Goal: Information Seeking & Learning: Learn about a topic

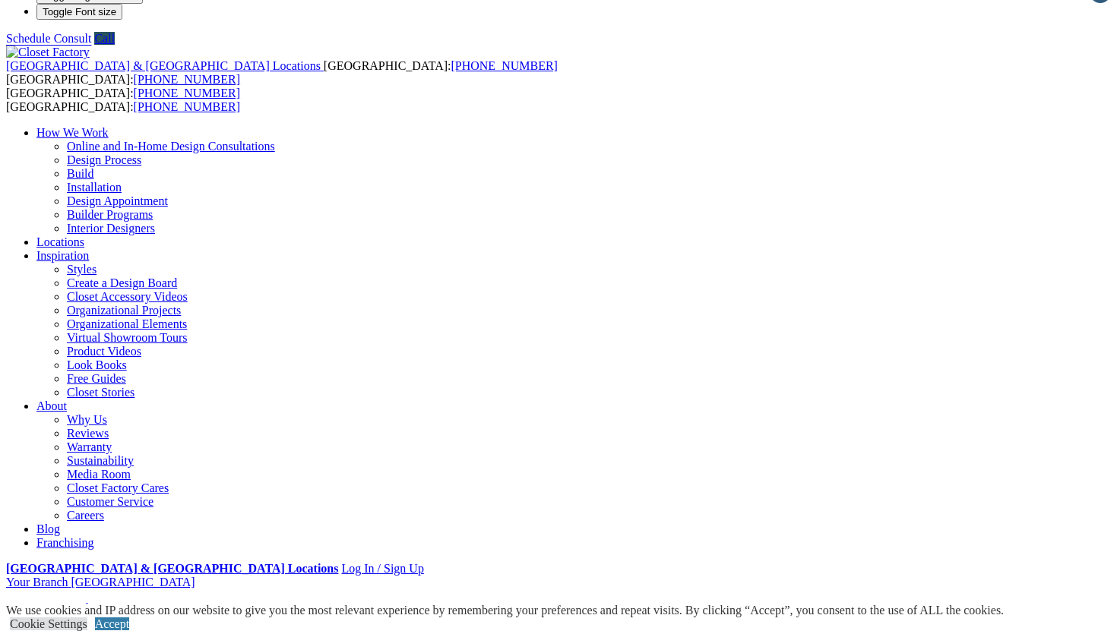
scroll to position [18, 0]
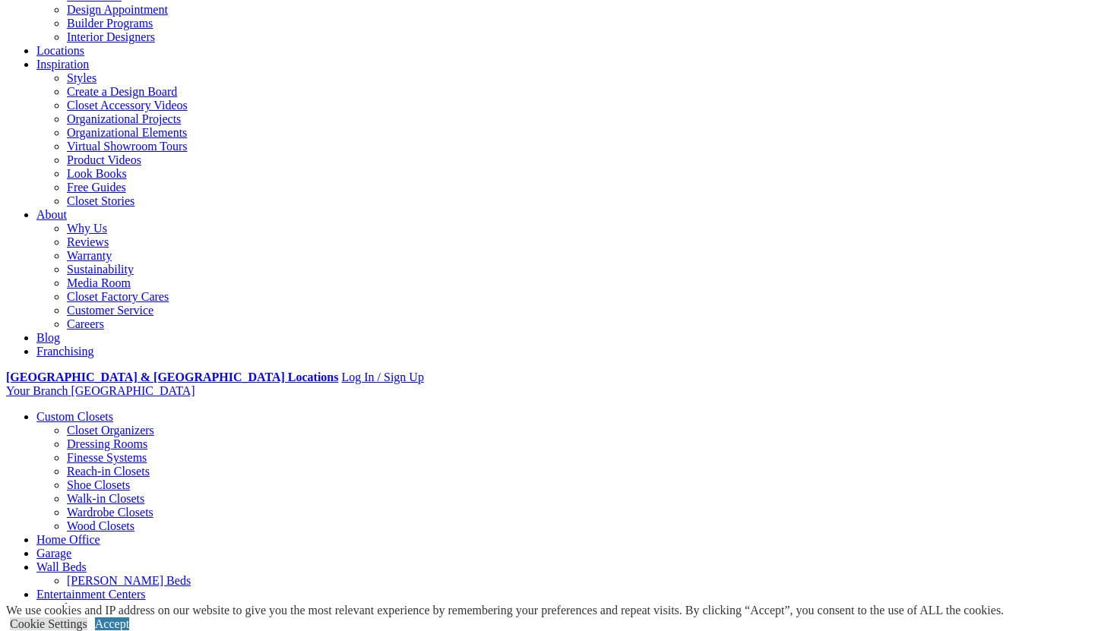
scroll to position [217, 0]
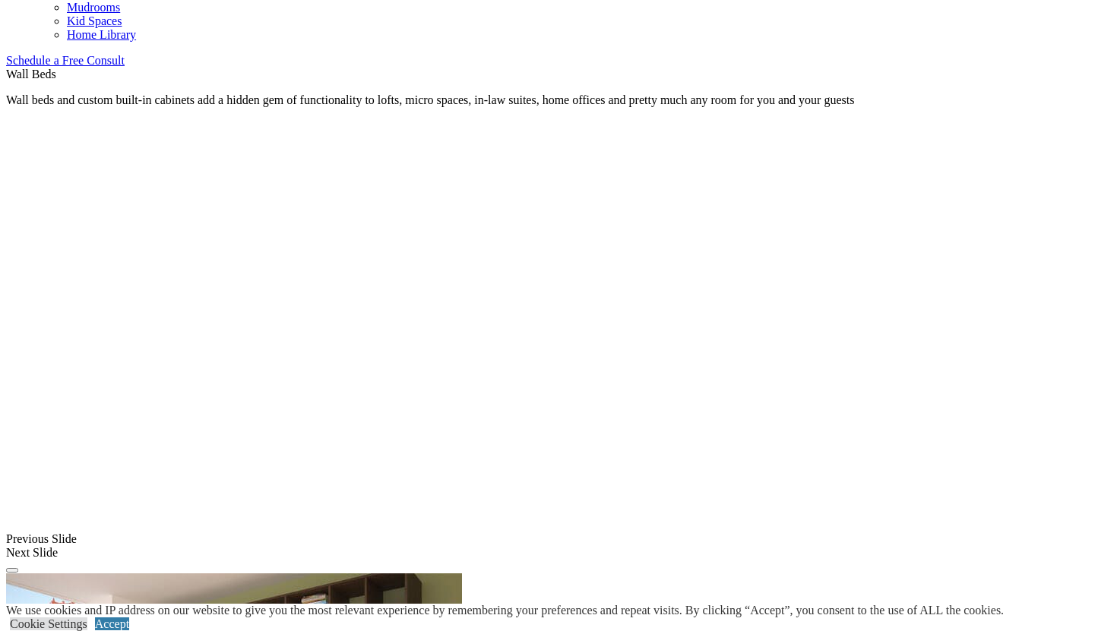
scroll to position [971, 0]
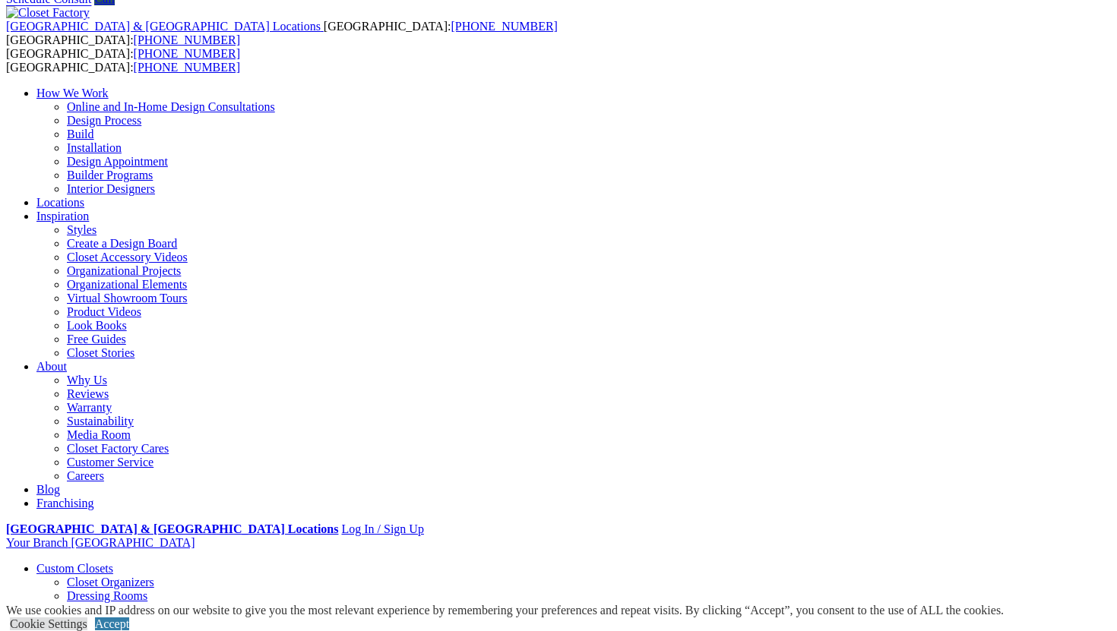
scroll to position [0, 0]
